Goal: Information Seeking & Learning: Learn about a topic

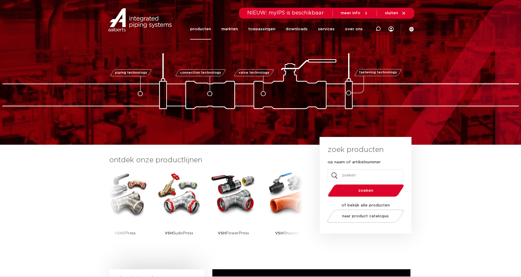
click at [208, 27] on link "producten" at bounding box center [200, 29] width 21 height 21
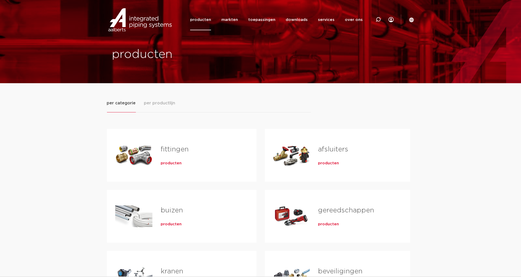
click at [323, 163] on span "producten" at bounding box center [328, 163] width 21 height 5
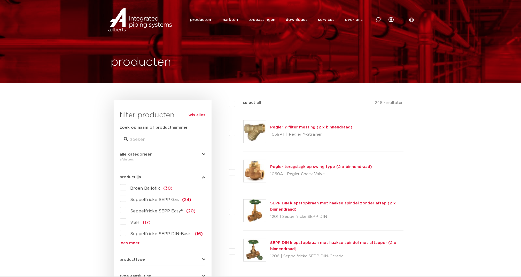
scroll to position [69, 0]
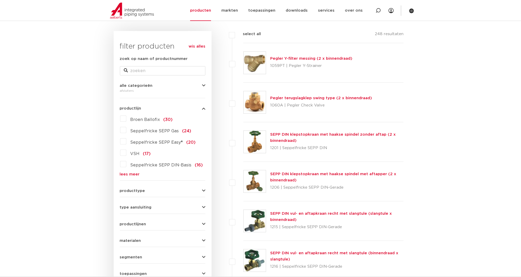
click at [280, 133] on link "SEPP DIN klepstopkraan met haakse spindel zonder aftap (2 x binnendraad)" at bounding box center [333, 138] width 126 height 10
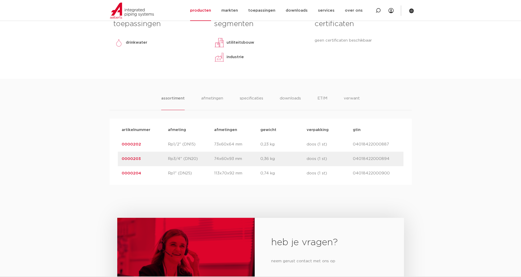
scroll to position [276, 0]
